Goal: Book appointment/travel/reservation

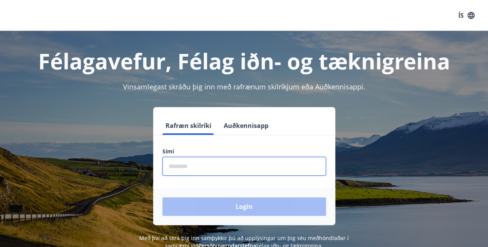
click at [210, 170] on input "phone" at bounding box center [244, 166] width 164 height 19
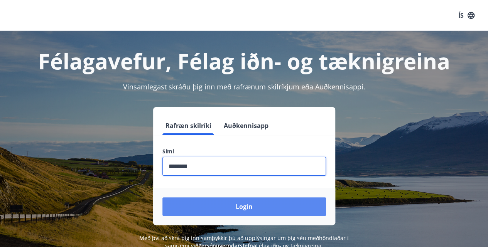
type input "********"
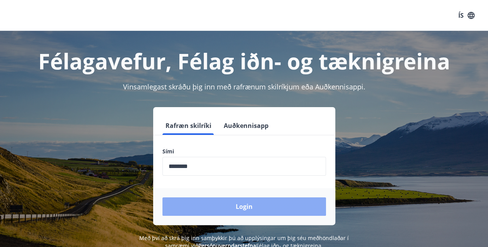
click at [243, 209] on button "Login" at bounding box center [244, 207] width 164 height 19
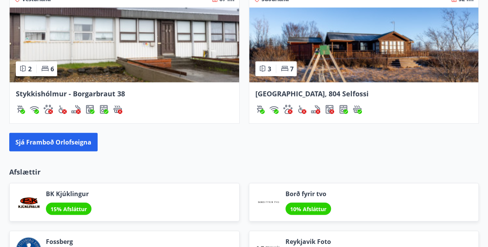
scroll to position [776, 0]
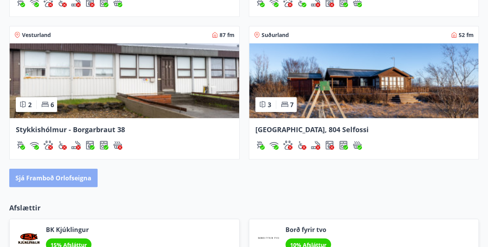
click at [49, 176] on button "Sjá framboð orlofseigna" at bounding box center [53, 178] width 88 height 19
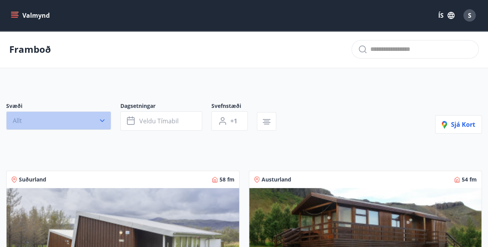
click at [103, 121] on icon "button" at bounding box center [102, 121] width 5 height 3
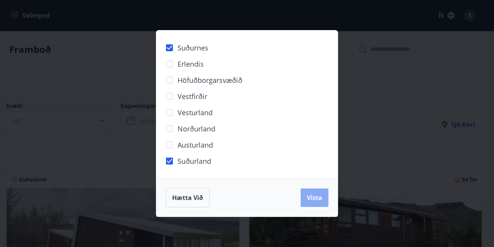
click at [309, 194] on span "Vista" at bounding box center [314, 198] width 15 height 8
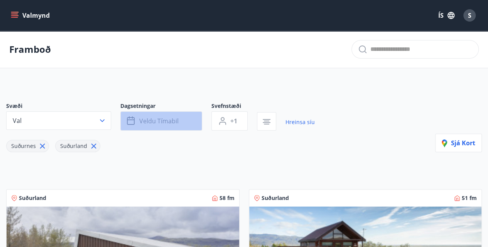
click at [180, 125] on button "Veldu tímabil" at bounding box center [161, 120] width 82 height 19
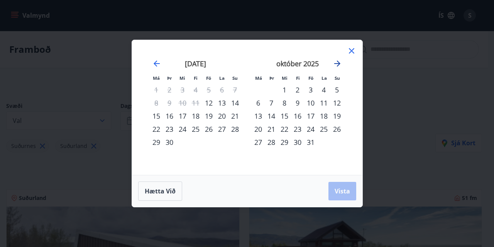
click at [338, 64] on icon "Move forward to switch to the next month." at bounding box center [337, 64] width 6 height 6
click at [311, 89] on div "5" at bounding box center [310, 89] width 13 height 13
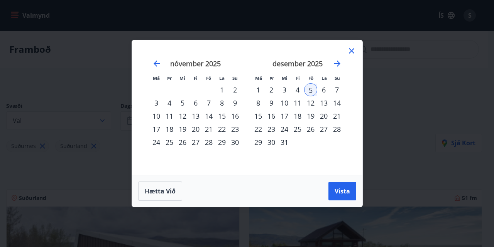
click at [261, 105] on div "8" at bounding box center [258, 102] width 13 height 13
click at [344, 193] on span "Vista" at bounding box center [341, 191] width 15 height 8
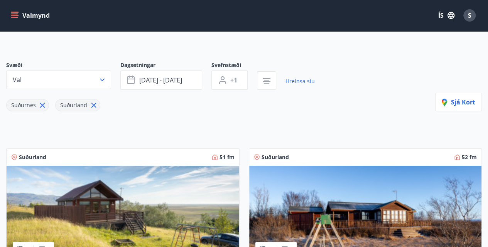
scroll to position [62, 0]
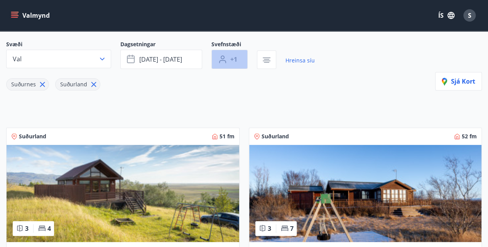
click at [240, 61] on button "+1" at bounding box center [229, 59] width 36 height 19
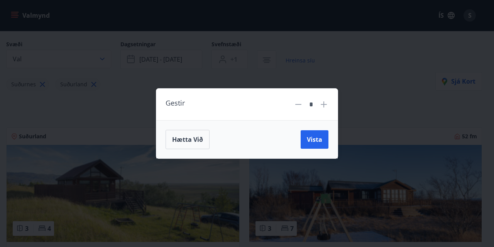
click at [325, 103] on icon at bounding box center [323, 104] width 9 height 9
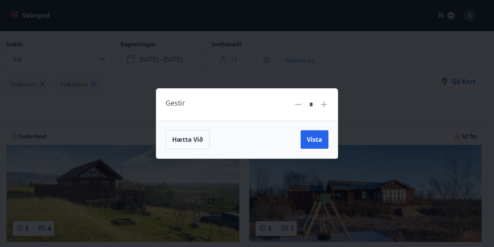
click at [325, 103] on icon at bounding box center [323, 104] width 9 height 9
type input "*"
click at [317, 140] on span "Vista" at bounding box center [314, 139] width 15 height 8
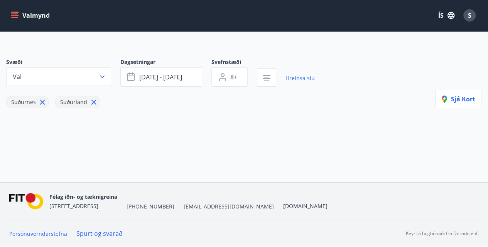
scroll to position [43, 0]
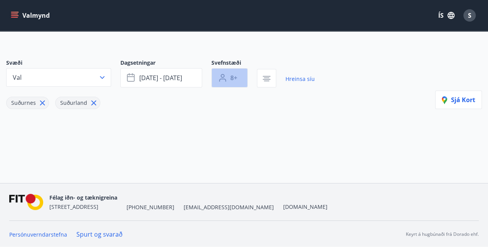
click at [234, 76] on span "8+" at bounding box center [233, 78] width 7 height 8
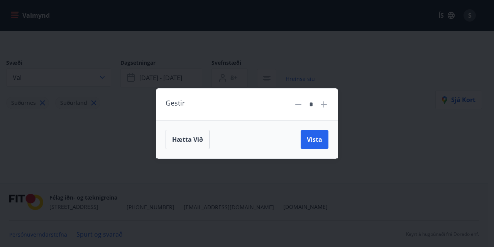
click at [300, 107] on icon at bounding box center [298, 104] width 9 height 9
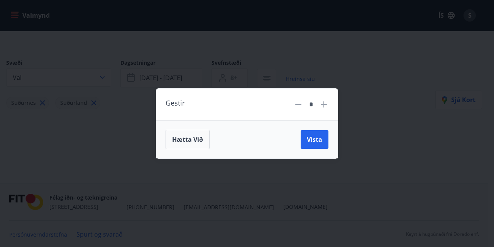
click at [300, 107] on icon at bounding box center [298, 104] width 9 height 9
click at [317, 142] on span "Vista" at bounding box center [314, 139] width 15 height 8
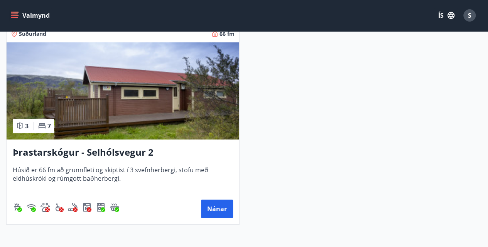
scroll to position [1405, 0]
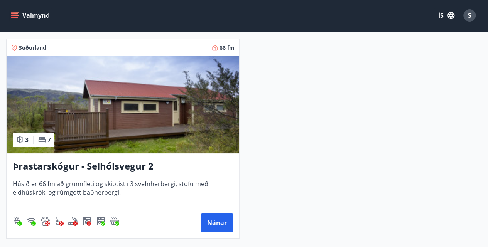
scroll to position [43, 0]
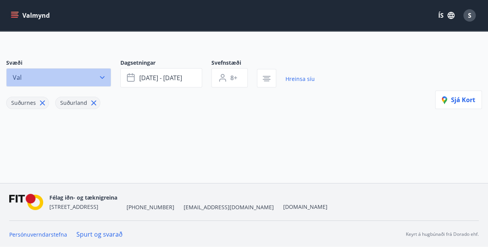
click at [104, 80] on icon "button" at bounding box center [102, 78] width 8 height 8
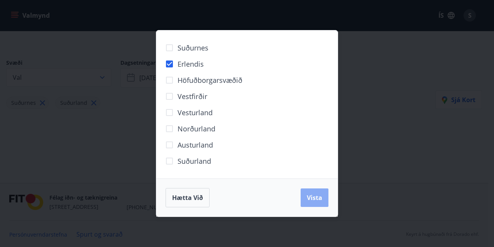
click at [317, 201] on span "Vista" at bounding box center [314, 198] width 15 height 8
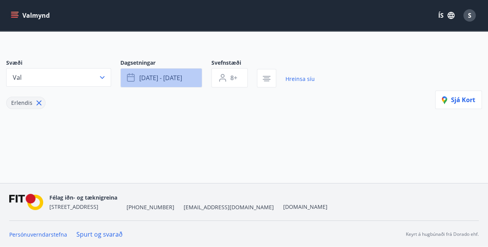
click at [178, 83] on button "des 05 - des 08" at bounding box center [161, 77] width 82 height 19
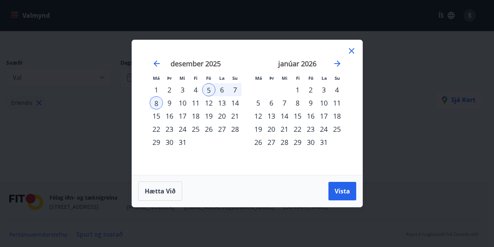
click at [211, 117] on div "19" at bounding box center [208, 116] width 13 height 13
click at [284, 120] on div "14" at bounding box center [284, 116] width 13 height 13
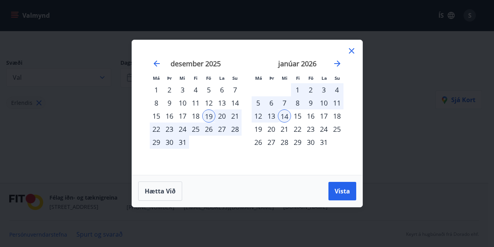
click at [285, 116] on div "14" at bounding box center [284, 116] width 13 height 13
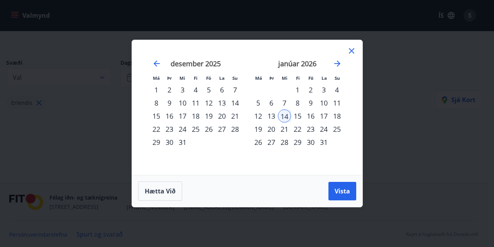
click at [287, 144] on div "28" at bounding box center [284, 142] width 13 height 13
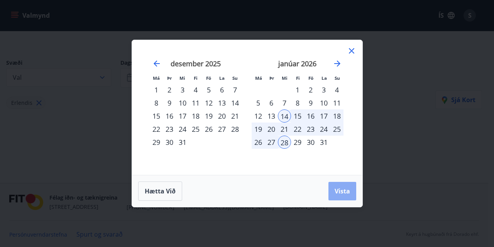
click at [349, 192] on span "Vista" at bounding box center [341, 191] width 15 height 8
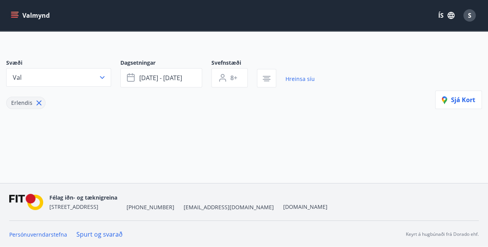
click at [15, 14] on icon "menu" at bounding box center [14, 14] width 7 height 1
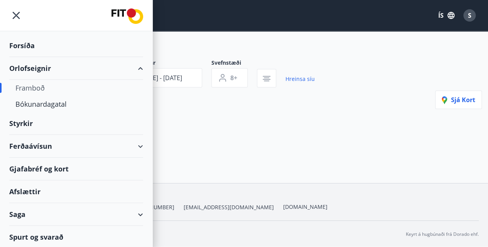
click at [29, 69] on div "Orlofseignir" at bounding box center [76, 68] width 134 height 23
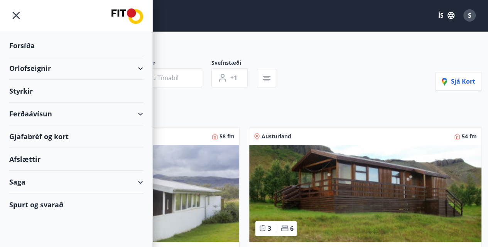
type input "*"
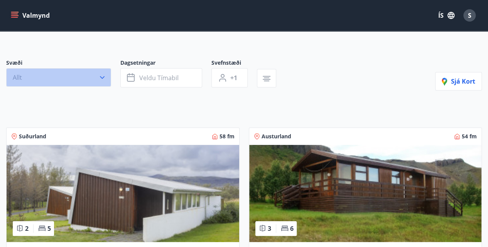
click at [106, 79] on button "Allt" at bounding box center [58, 77] width 105 height 19
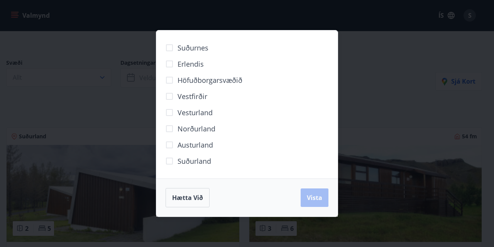
click at [185, 64] on span "Erlendis" at bounding box center [190, 64] width 26 height 10
click at [317, 197] on span "Vista" at bounding box center [314, 198] width 15 height 8
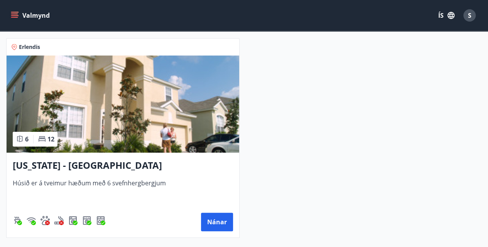
scroll to position [136, 0]
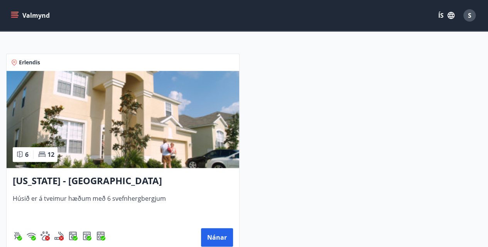
click at [174, 115] on img at bounding box center [123, 119] width 233 height 97
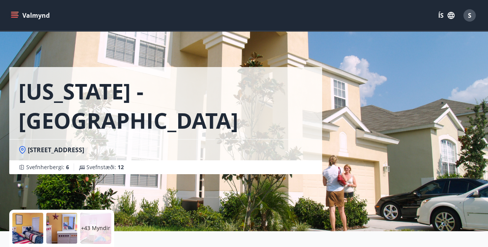
click at [275, 154] on div "Florida - Orlando 2705 Manesty Lane, Kissimee FL 34747, Windsor Hill Svefnherbe…" at bounding box center [165, 115] width 313 height 231
click at [33, 226] on div at bounding box center [27, 228] width 31 height 31
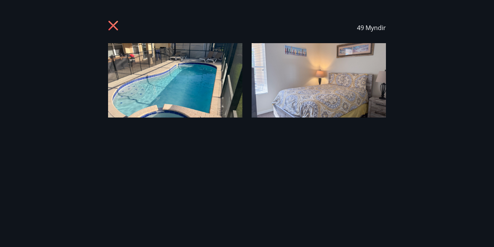
click at [196, 64] on img at bounding box center [175, 80] width 134 height 74
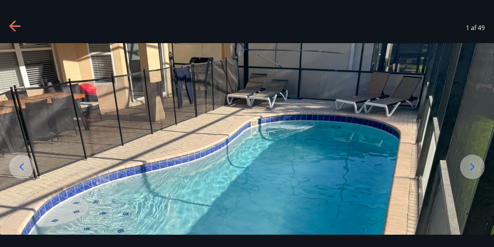
click at [474, 170] on icon at bounding box center [472, 167] width 12 height 12
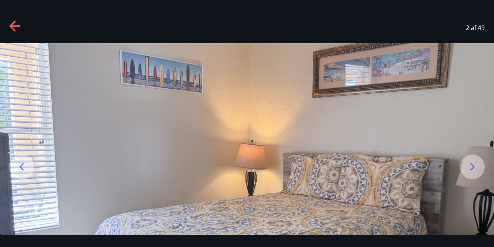
click at [474, 170] on icon at bounding box center [472, 167] width 12 height 12
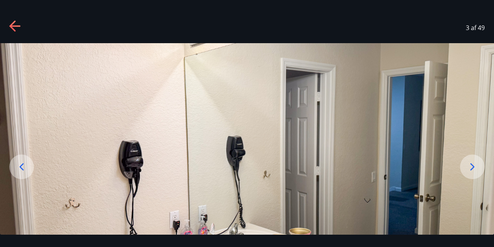
click at [474, 170] on icon at bounding box center [472, 167] width 12 height 12
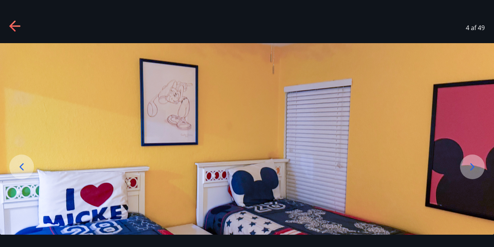
click at [474, 170] on icon at bounding box center [472, 167] width 12 height 12
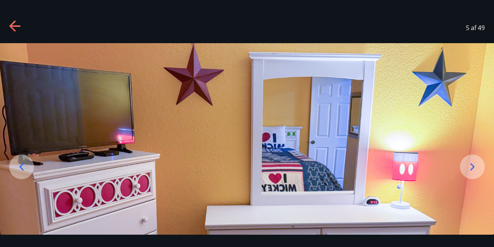
click at [474, 170] on icon at bounding box center [472, 167] width 12 height 12
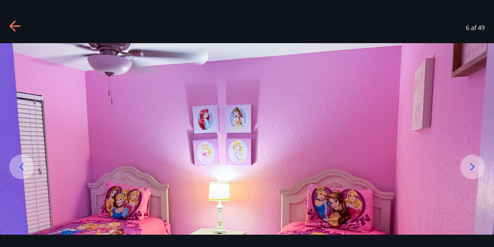
click at [14, 26] on icon at bounding box center [14, 26] width 11 height 2
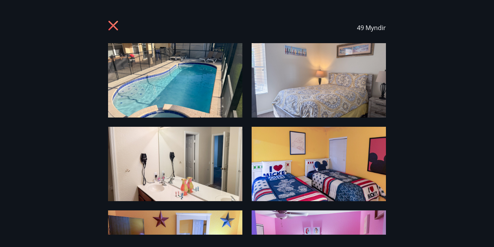
click at [115, 26] on icon at bounding box center [114, 26] width 12 height 12
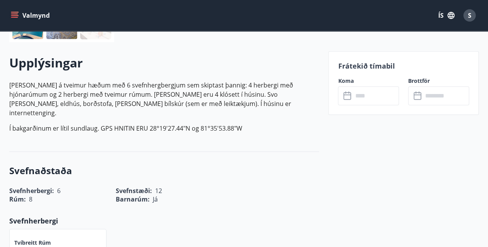
scroll to position [206, 0]
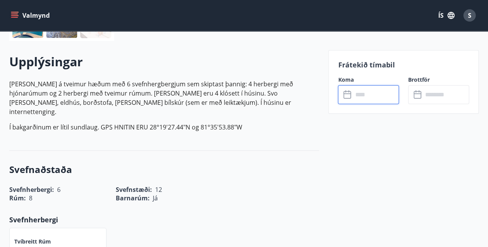
click at [374, 94] on input "text" at bounding box center [376, 94] width 46 height 19
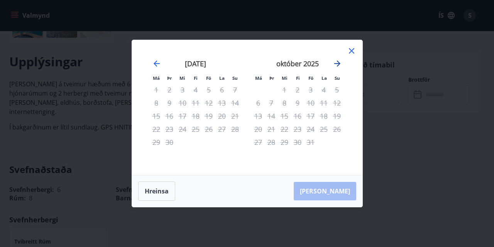
click at [338, 65] on icon "Move forward to switch to the next month." at bounding box center [337, 63] width 9 height 9
click at [337, 64] on icon "Move forward to switch to the next month." at bounding box center [337, 64] width 6 height 6
click at [336, 64] on icon "Move forward to switch to the next month." at bounding box center [337, 63] width 9 height 9
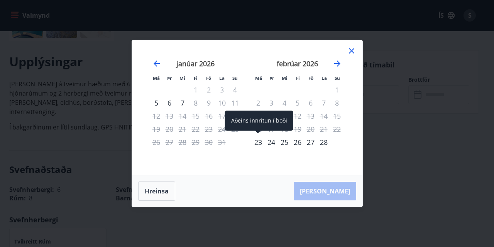
click at [257, 145] on div "23" at bounding box center [258, 142] width 13 height 13
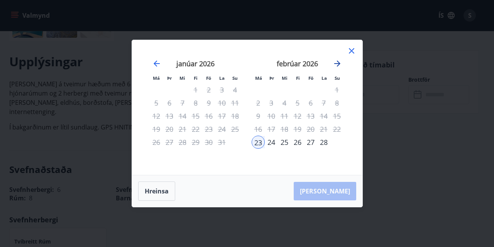
click at [339, 64] on icon "Move forward to switch to the next month." at bounding box center [337, 64] width 6 height 6
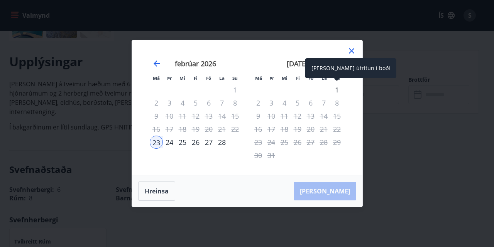
click at [336, 88] on div "1" at bounding box center [336, 89] width 13 height 13
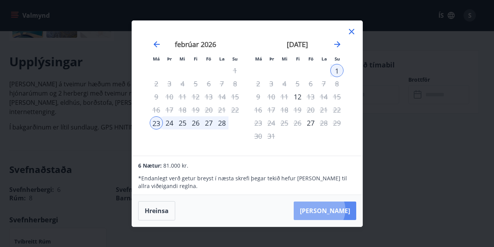
click at [343, 210] on button "[PERSON_NAME]" at bounding box center [325, 211] width 62 height 19
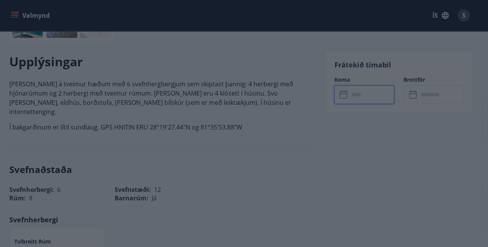
type input "******"
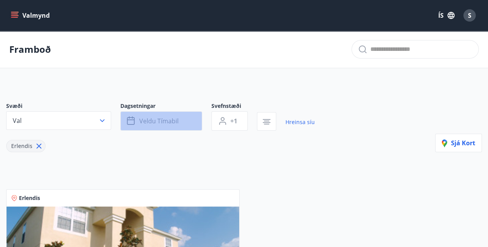
click at [164, 119] on span "Veldu tímabil" at bounding box center [158, 121] width 39 height 8
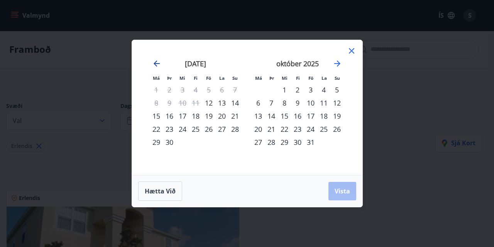
click at [155, 64] on icon "Move backward to switch to the previous month." at bounding box center [157, 64] width 6 height 6
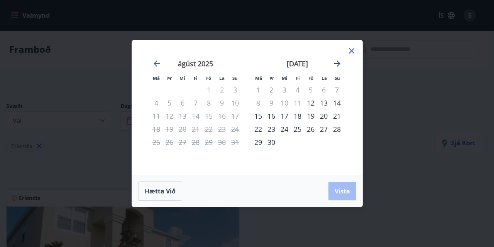
click at [336, 63] on icon "Move forward to switch to the next month." at bounding box center [337, 63] width 9 height 9
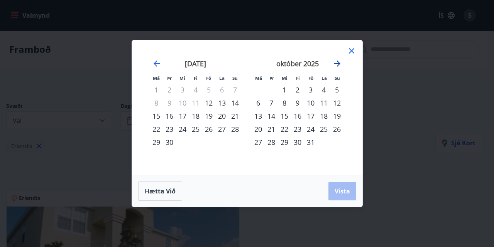
click at [337, 66] on icon "Move forward to switch to the next month." at bounding box center [337, 64] width 6 height 6
click at [339, 62] on icon "Move forward to switch to the next month." at bounding box center [337, 63] width 9 height 9
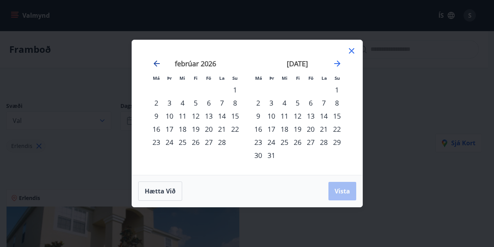
click at [155, 65] on icon "Move backward to switch to the previous month." at bounding box center [157, 64] width 6 height 6
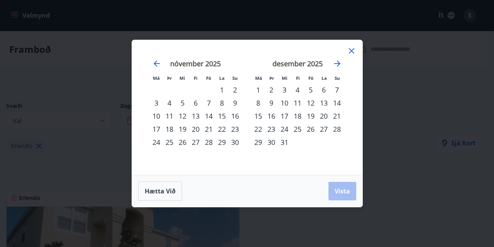
click at [157, 117] on div "10" at bounding box center [156, 116] width 13 height 13
click at [236, 118] on div "16" at bounding box center [234, 116] width 13 height 13
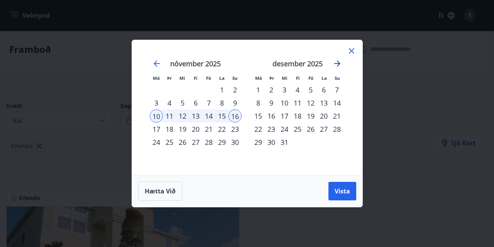
click at [338, 63] on icon "Move forward to switch to the next month." at bounding box center [337, 63] width 9 height 9
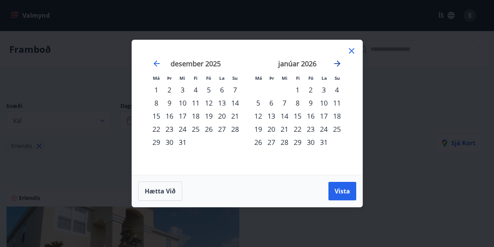
click at [334, 65] on icon "Move forward to switch to the next month." at bounding box center [337, 63] width 9 height 9
click at [337, 118] on div "15" at bounding box center [336, 116] width 13 height 13
click at [336, 131] on div "22" at bounding box center [336, 129] width 13 height 13
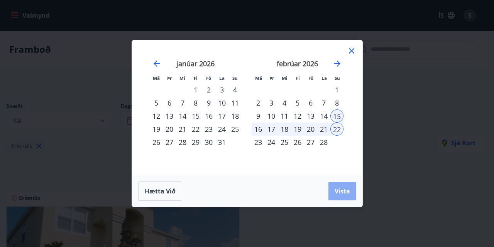
click at [345, 188] on span "Vista" at bounding box center [341, 191] width 15 height 8
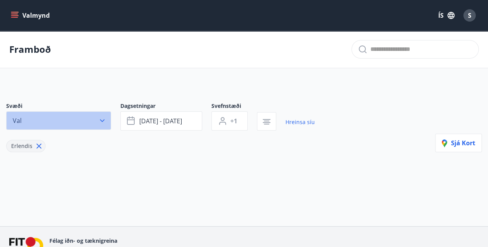
click at [100, 118] on icon "button" at bounding box center [102, 121] width 8 height 8
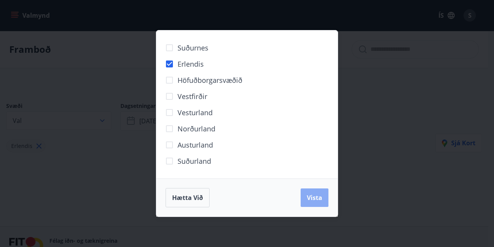
click at [311, 201] on span "Vista" at bounding box center [314, 198] width 15 height 8
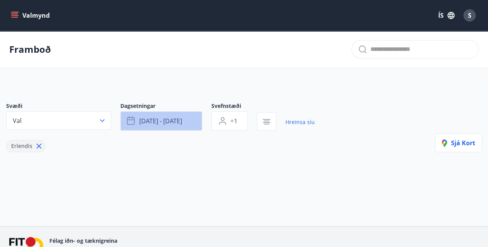
click at [165, 122] on span "[DATE] - [DATE]" at bounding box center [160, 121] width 43 height 8
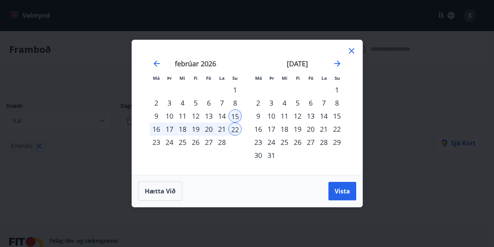
click at [71, 120] on div "Má Þr Mi Fi Fö La Su Má Þr Mi Fi Fö La Su [DATE] 1 2 3 4 5 6 7 8 9 10 11 12 13 …" at bounding box center [247, 123] width 494 height 247
click at [20, 148] on div "Má Þr Mi Fi Fö La Su Má Þr Mi Fi Fö La Su [DATE] 1 2 3 4 5 6 7 8 9 10 11 12 13 …" at bounding box center [247, 123] width 494 height 247
click at [353, 50] on icon at bounding box center [351, 50] width 5 height 5
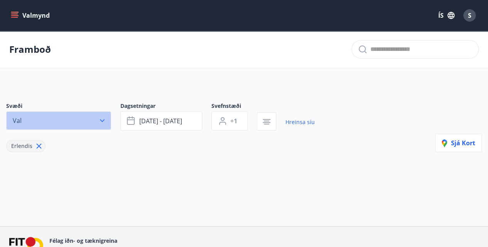
click at [77, 120] on button "Val" at bounding box center [58, 120] width 105 height 19
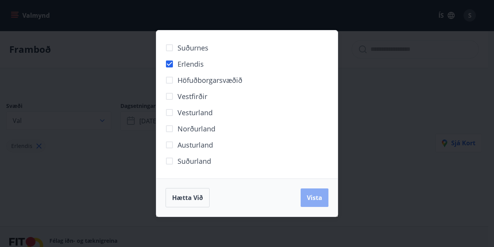
click at [318, 199] on span "Vista" at bounding box center [314, 198] width 15 height 8
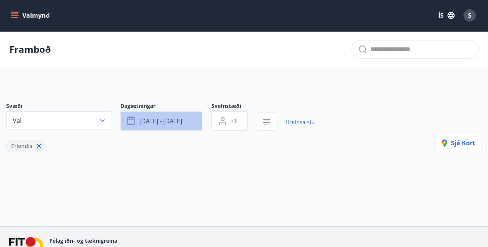
click at [155, 124] on span "[DATE] - [DATE]" at bounding box center [160, 121] width 43 height 8
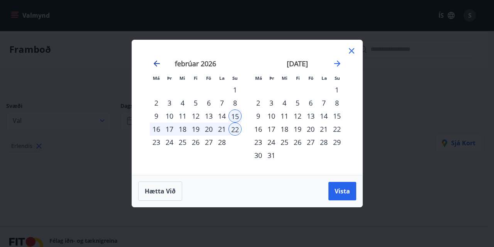
click at [158, 62] on icon "Move backward to switch to the previous month." at bounding box center [156, 63] width 9 height 9
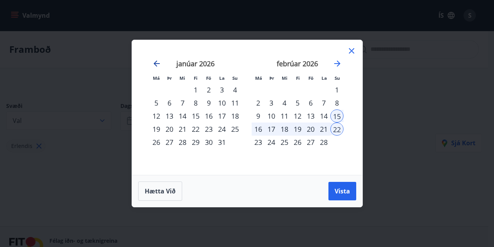
click at [158, 62] on icon "Move backward to switch to the previous month." at bounding box center [156, 63] width 9 height 9
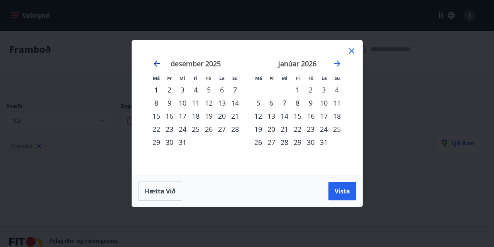
click at [158, 62] on icon "Move backward to switch to the previous month." at bounding box center [156, 63] width 9 height 9
click at [338, 61] on icon "Move forward to switch to the next month." at bounding box center [337, 63] width 9 height 9
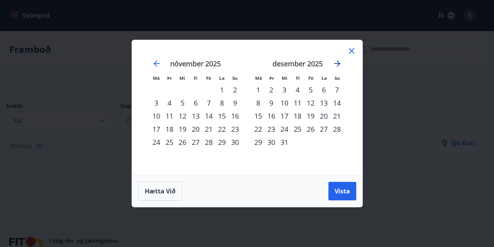
click at [338, 61] on icon "Move forward to switch to the next month." at bounding box center [337, 63] width 9 height 9
click at [349, 50] on icon at bounding box center [351, 50] width 9 height 9
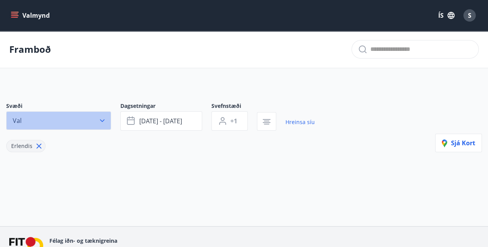
click at [102, 120] on icon "button" at bounding box center [102, 121] width 8 height 8
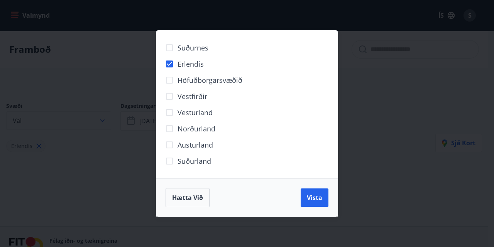
click at [102, 120] on div "Suðurnes Erlendis Höfuðborgarsvæðið [GEOGRAPHIC_DATA] [GEOGRAPHIC_DATA] [GEOGRA…" at bounding box center [247, 123] width 494 height 247
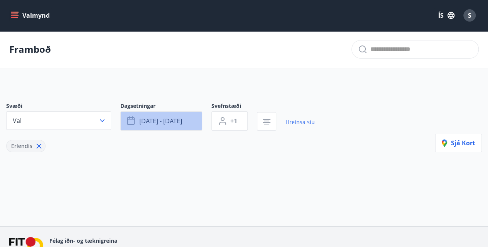
click at [169, 121] on span "[DATE] - [DATE]" at bounding box center [160, 121] width 43 height 8
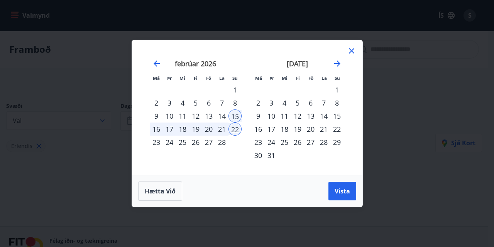
click at [223, 117] on div "14" at bounding box center [221, 116] width 13 height 13
click at [341, 189] on span "Vista" at bounding box center [341, 191] width 15 height 8
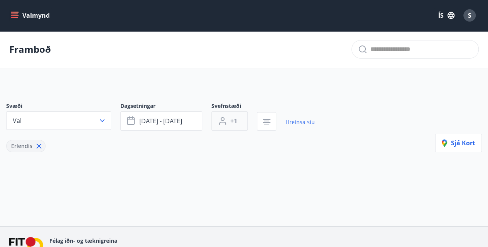
click at [229, 118] on button "+1" at bounding box center [229, 120] width 36 height 19
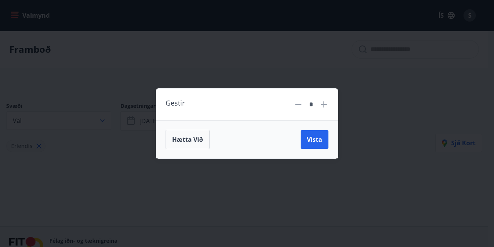
click at [323, 106] on icon at bounding box center [324, 104] width 6 height 6
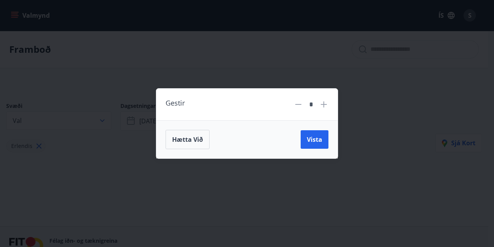
click at [323, 106] on icon at bounding box center [324, 104] width 6 height 6
click at [299, 106] on icon at bounding box center [298, 104] width 9 height 9
click at [317, 140] on span "Vista" at bounding box center [314, 139] width 15 height 8
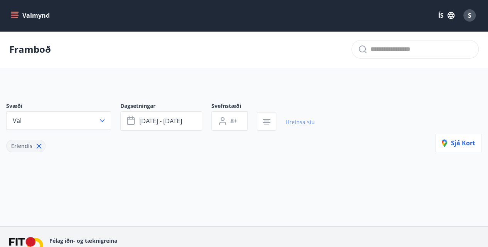
click at [305, 124] on link "Hreinsa síu" at bounding box center [299, 122] width 29 height 17
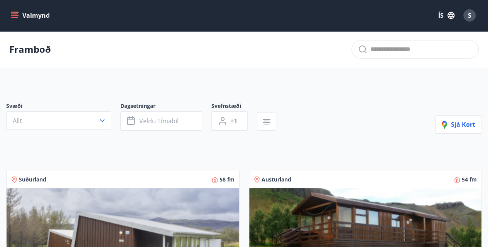
type input "*"
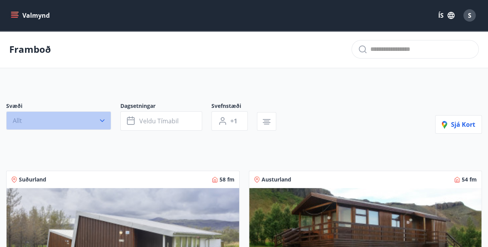
click at [93, 122] on button "Allt" at bounding box center [58, 120] width 105 height 19
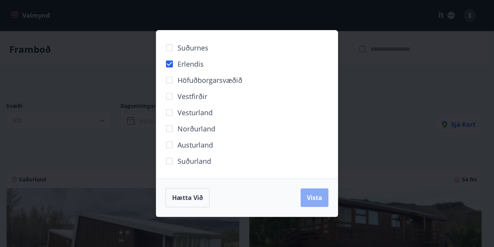
click at [314, 194] on span "Vista" at bounding box center [314, 198] width 15 height 8
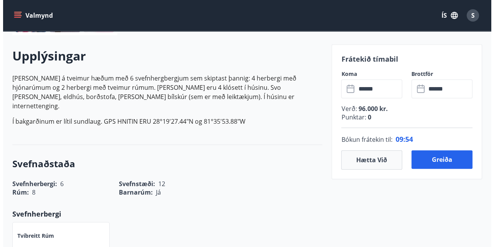
scroll to position [216, 0]
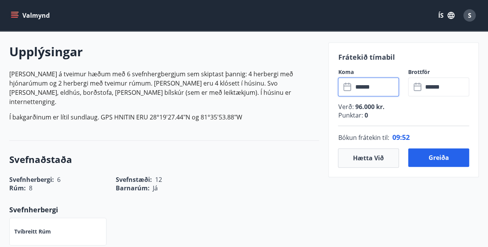
click at [376, 85] on input "******" at bounding box center [376, 87] width 46 height 19
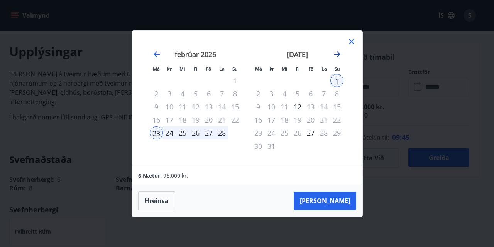
click at [338, 53] on icon "Move forward to switch to the next month." at bounding box center [337, 54] width 6 height 6
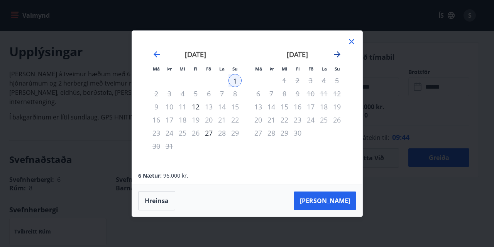
click at [338, 53] on icon "Move forward to switch to the next month." at bounding box center [337, 54] width 6 height 6
